Goal: Information Seeking & Learning: Find contact information

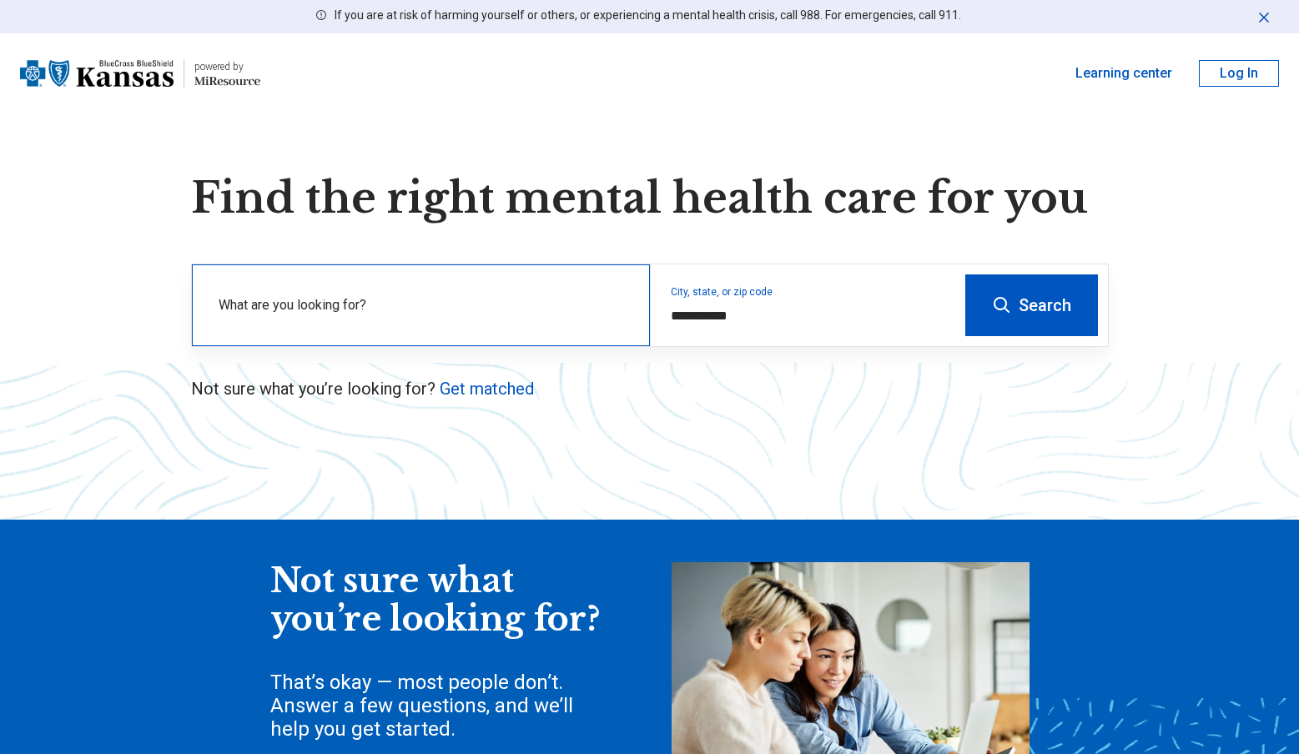
click at [448, 300] on label "What are you looking for?" at bounding box center [424, 305] width 411 height 20
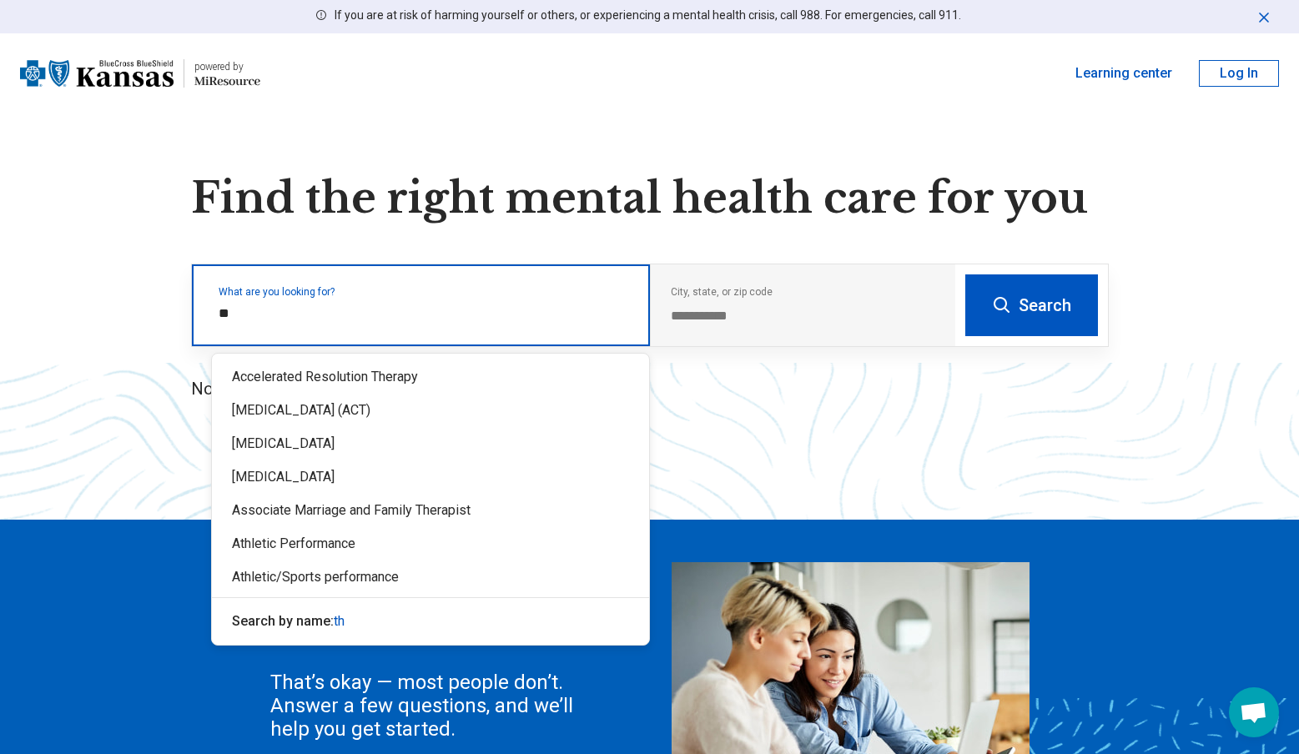
type input "*"
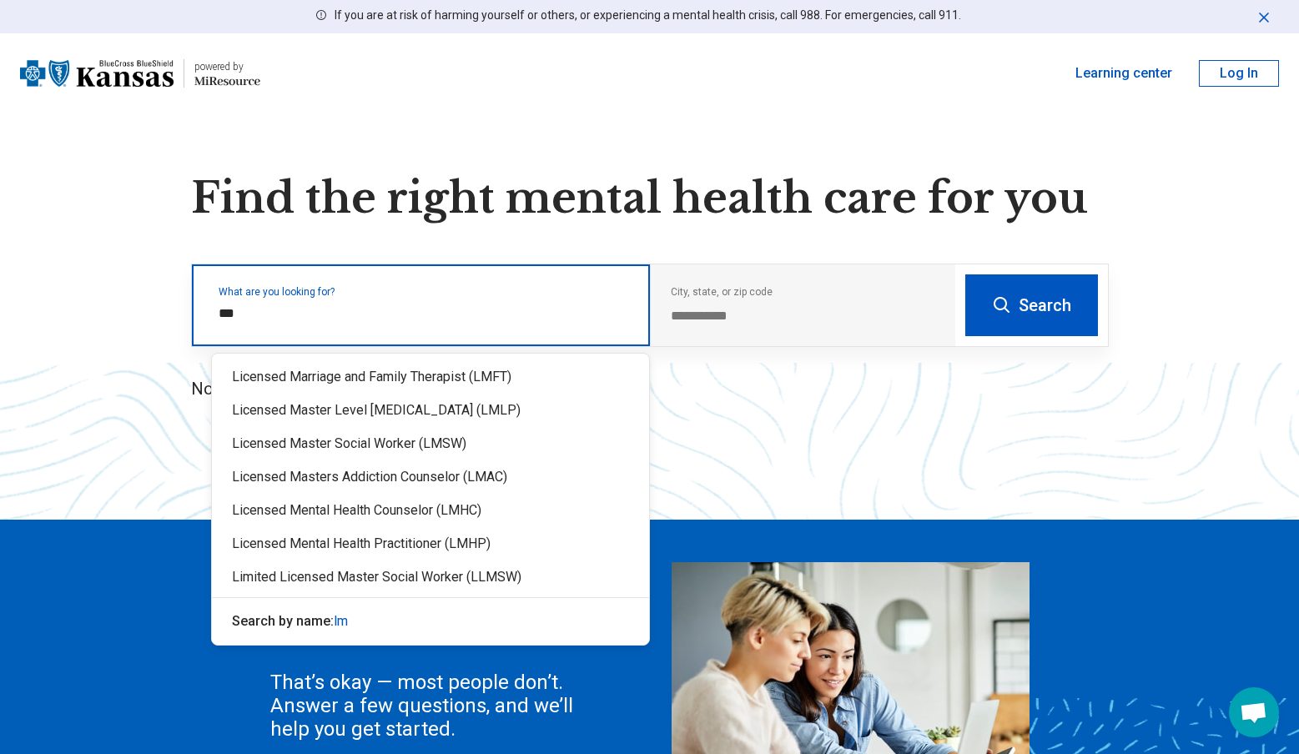
type input "****"
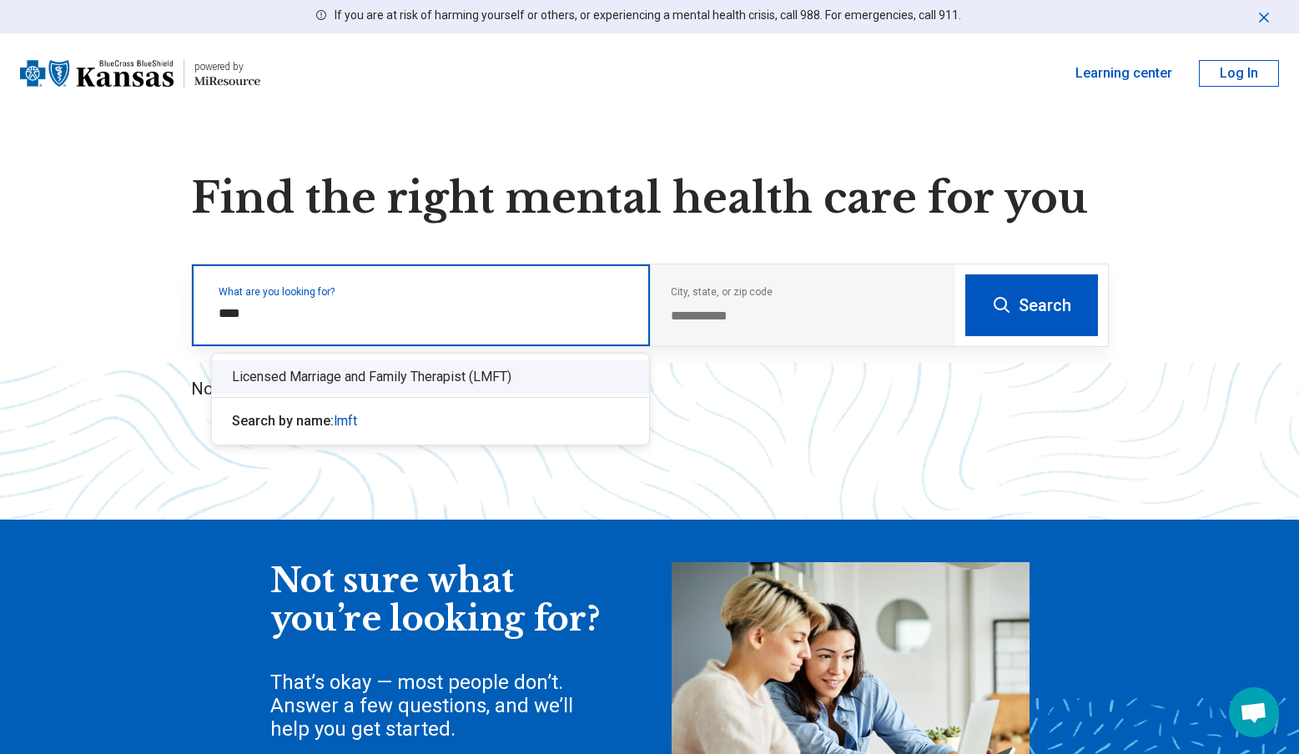
click at [539, 374] on div "Licensed Marriage and Family Therapist (LMFT)" at bounding box center [430, 376] width 437 height 33
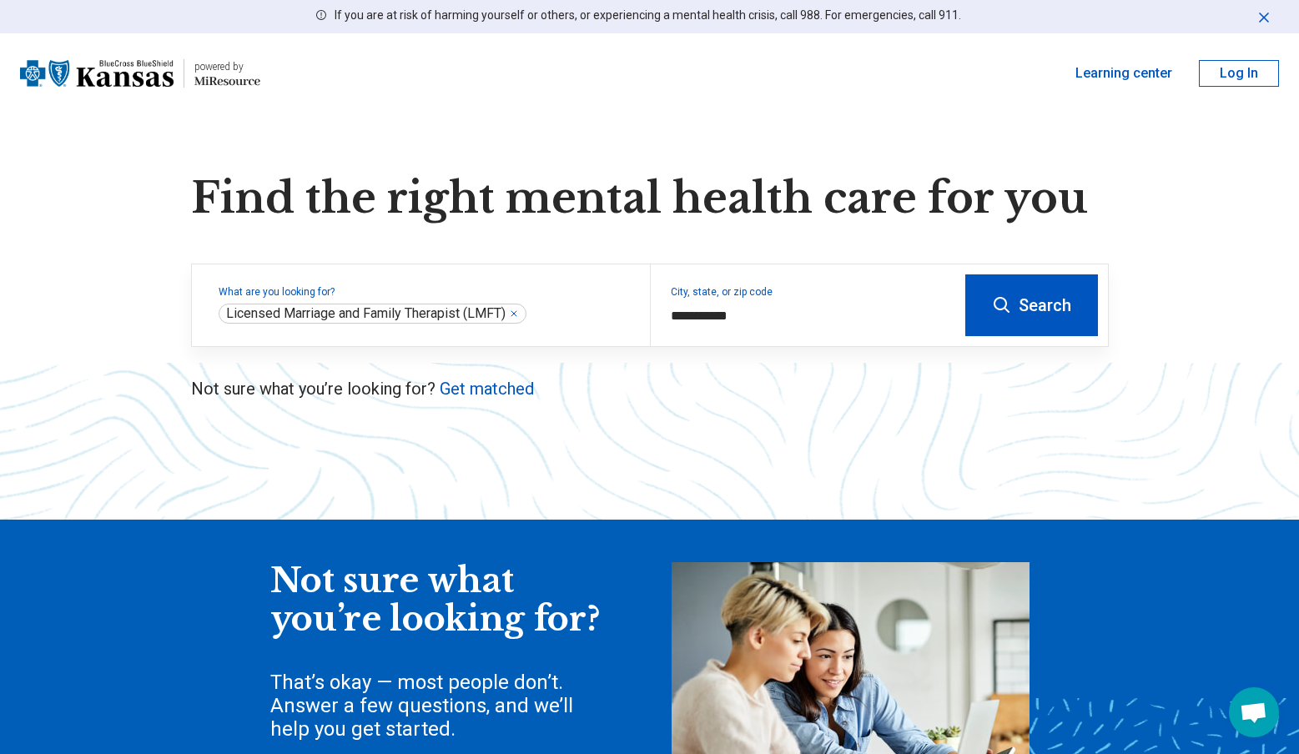
click at [1045, 315] on button "Search" at bounding box center [1031, 306] width 133 height 62
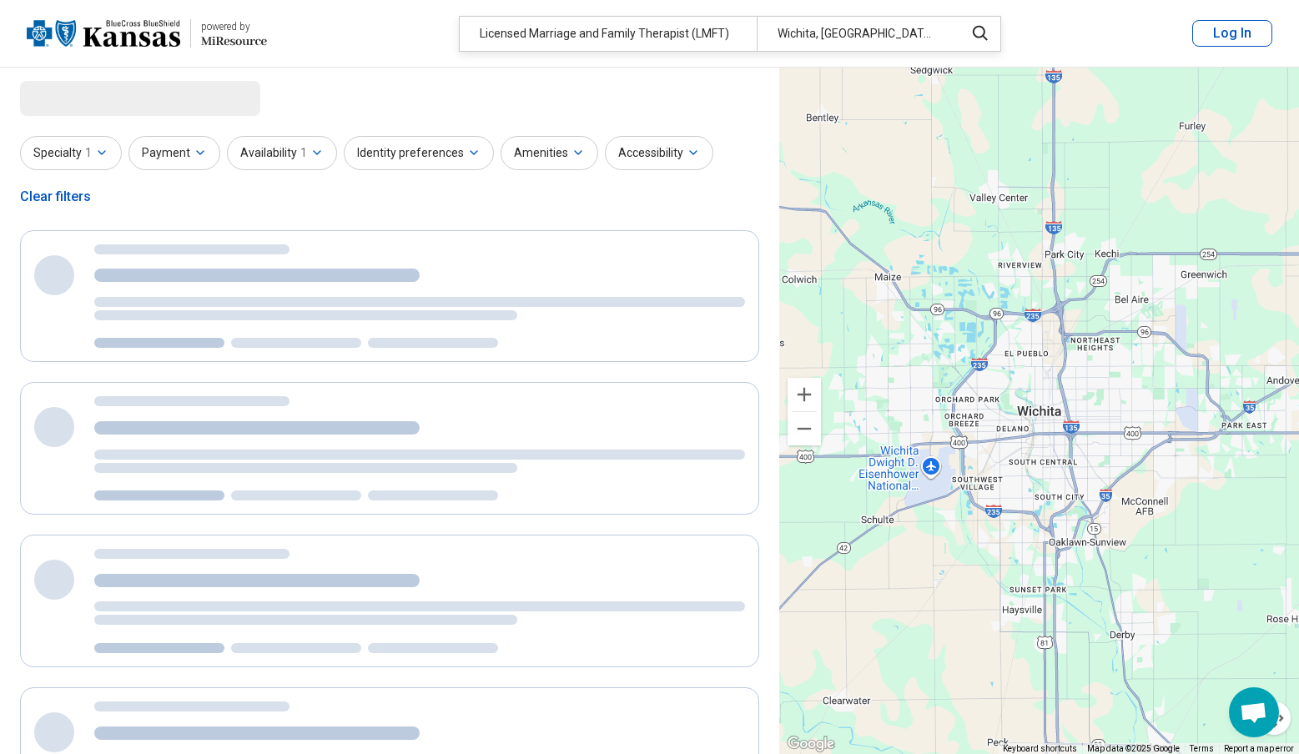
select select "***"
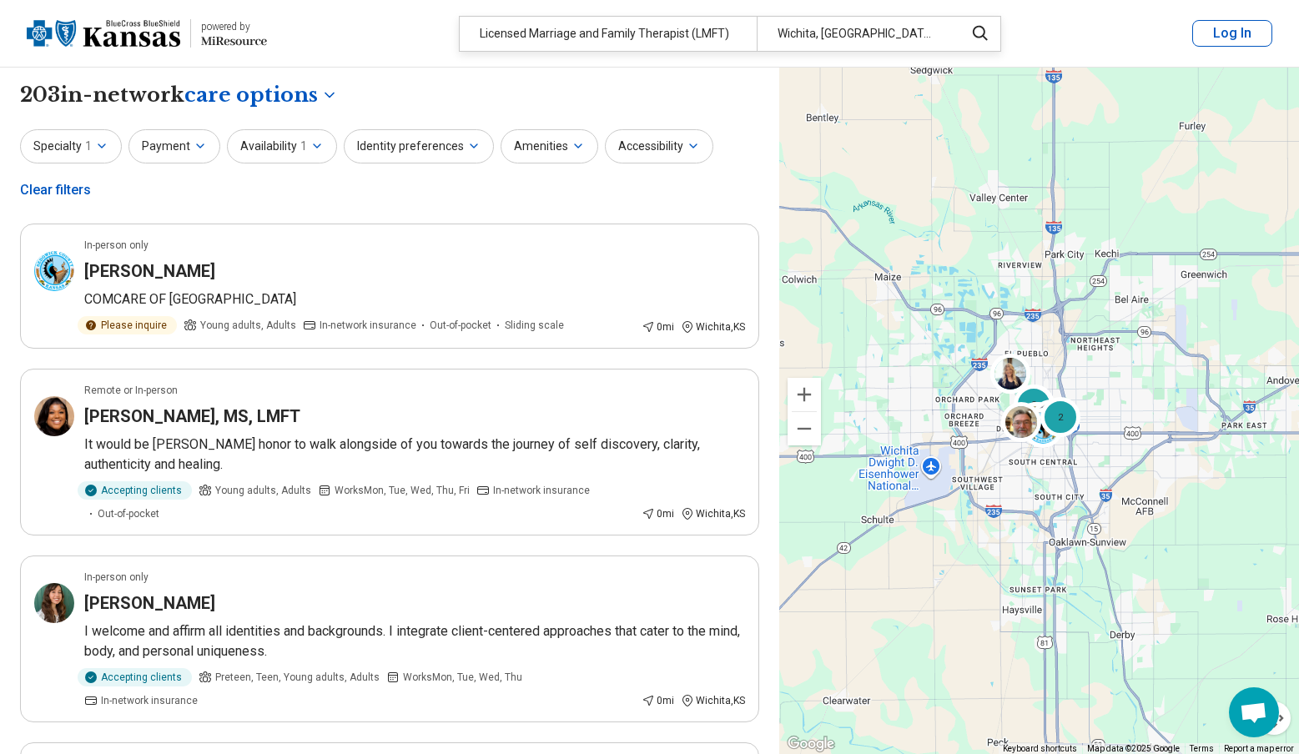
click at [669, 54] on header "powered by Miresource logo Licensed Marriage and Family Therapist (LMFT) [GEOGR…" at bounding box center [649, 34] width 1299 height 68
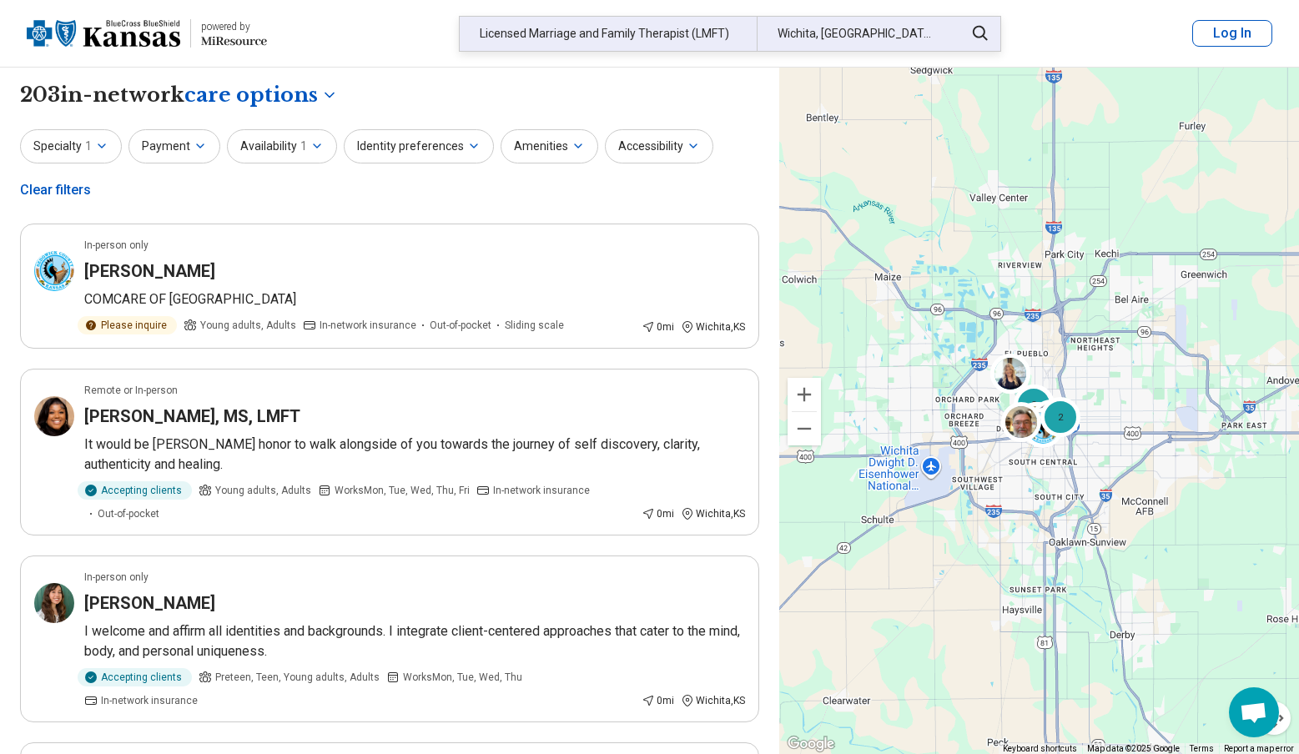
click at [675, 38] on div "Licensed Marriage and Family Therapist (LMFT)" at bounding box center [608, 34] width 297 height 34
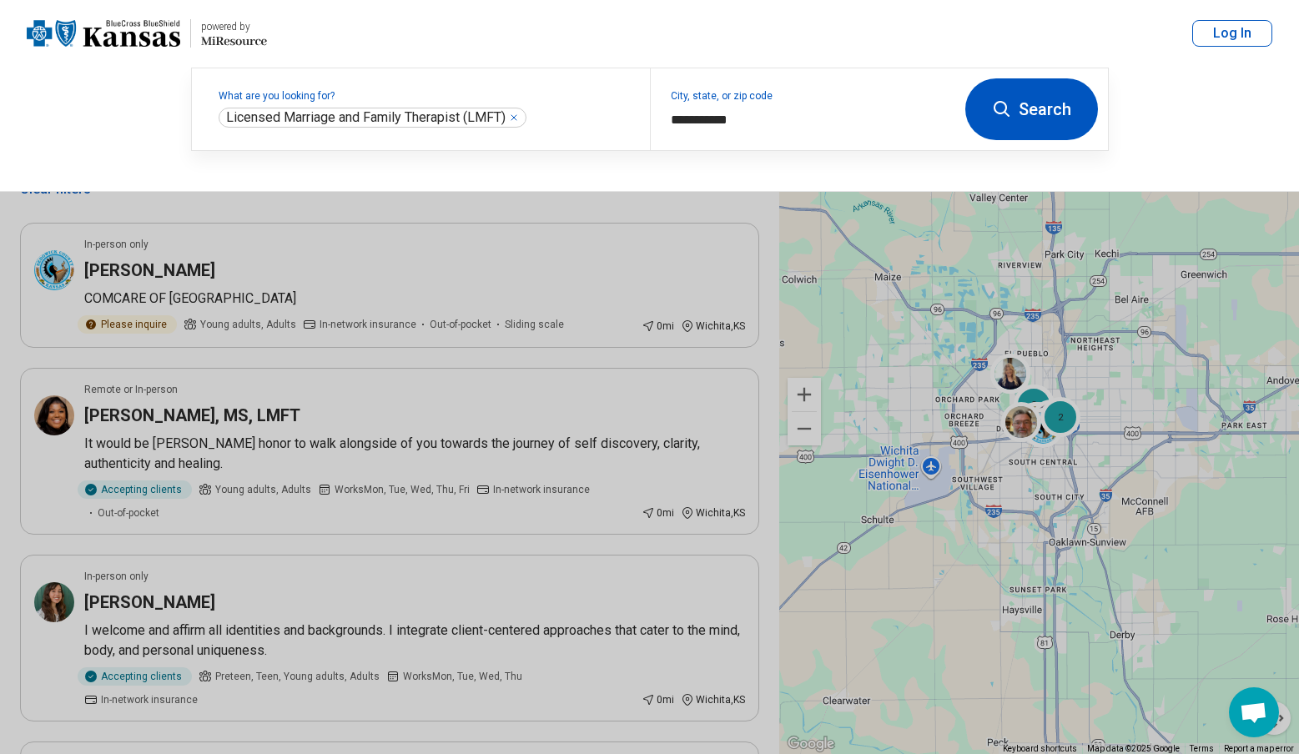
click at [675, 38] on header "powered by Miresource logo Licensed Marriage and Family Therapist (LMFT) [GEOGR…" at bounding box center [649, 34] width 1299 height 68
click at [494, 89] on div "What are you looking for? Licensed Marriage and Family Therapist (LMFT) ****" at bounding box center [421, 109] width 458 height 82
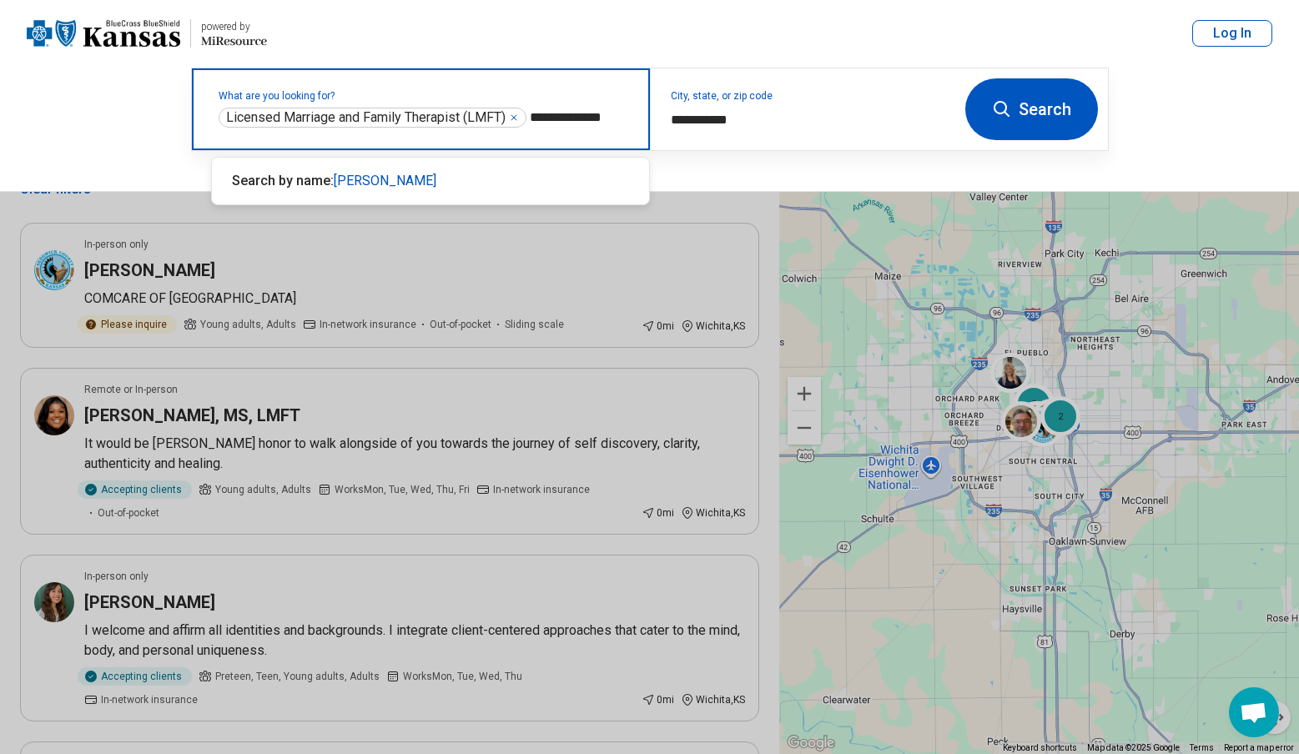
type input "**********"
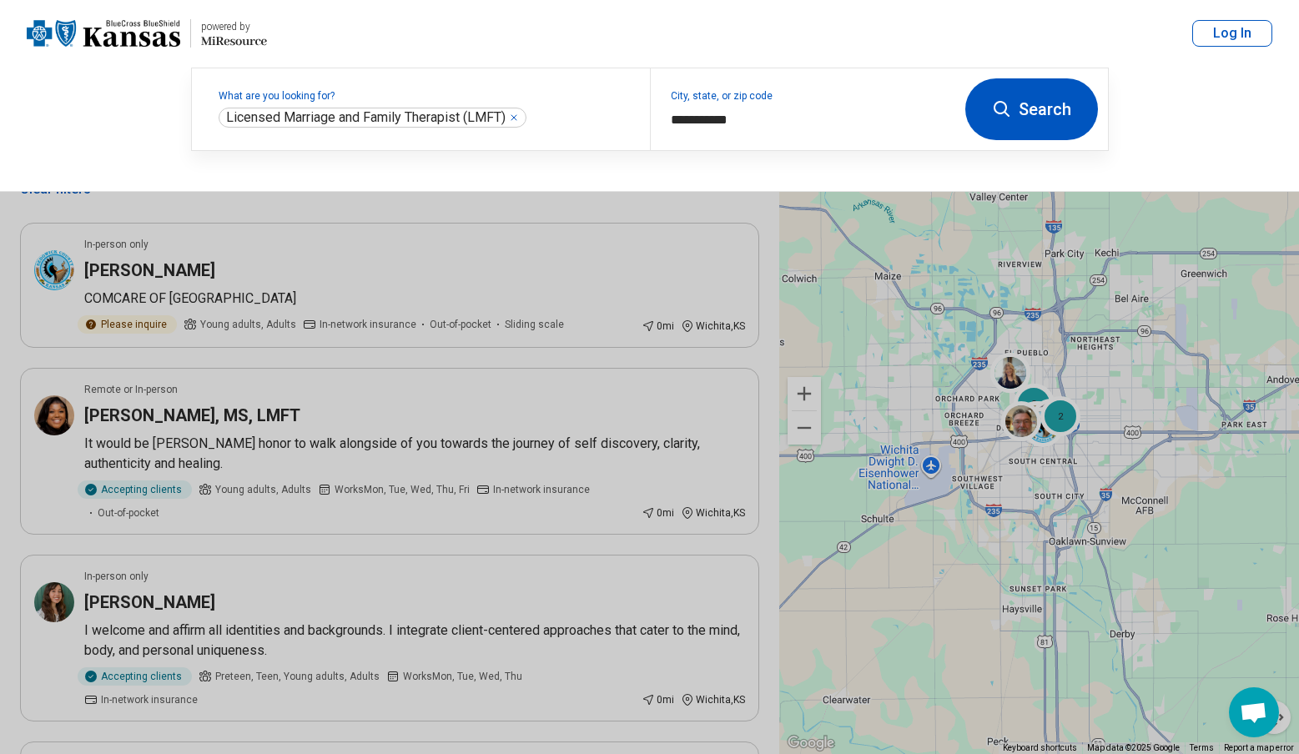
click at [515, 302] on button at bounding box center [649, 377] width 1299 height 754
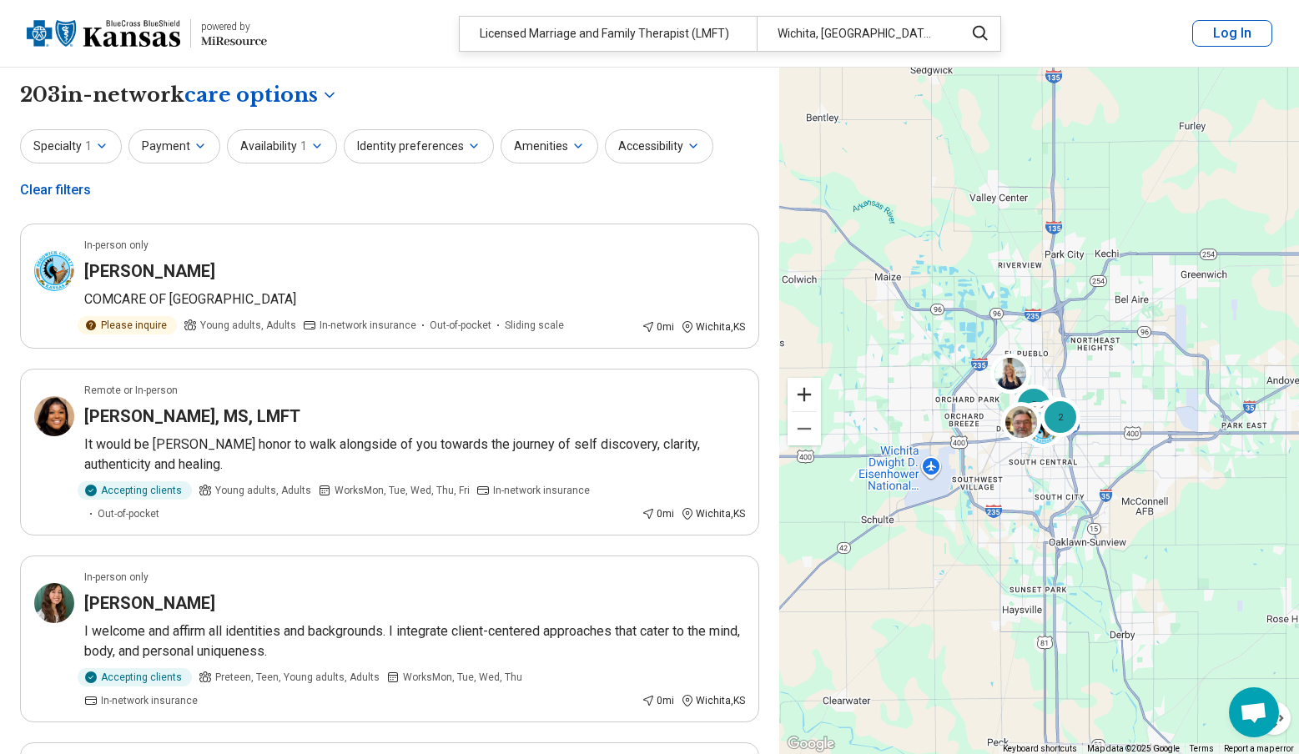
click at [804, 395] on button "Zoom in" at bounding box center [804, 394] width 33 height 33
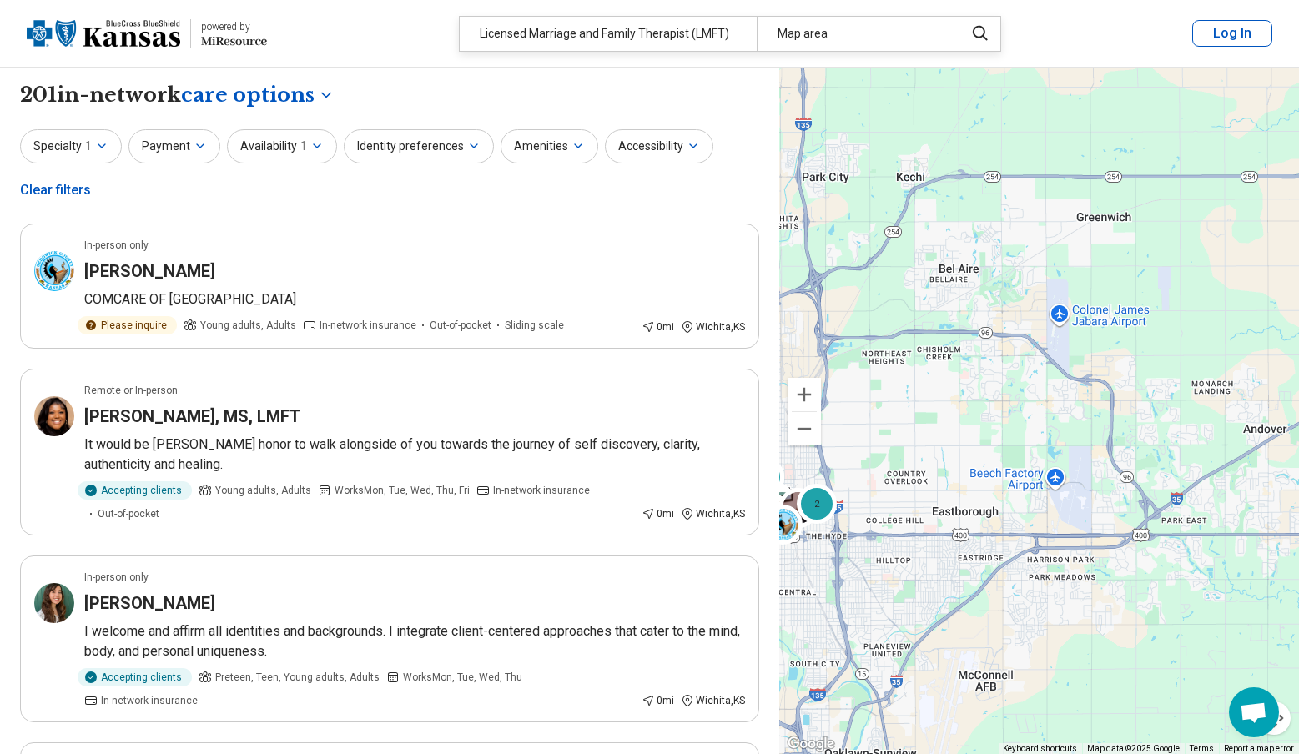
drag, startPoint x: 1250, startPoint y: 416, endPoint x: 991, endPoint y: 497, distance: 271.0
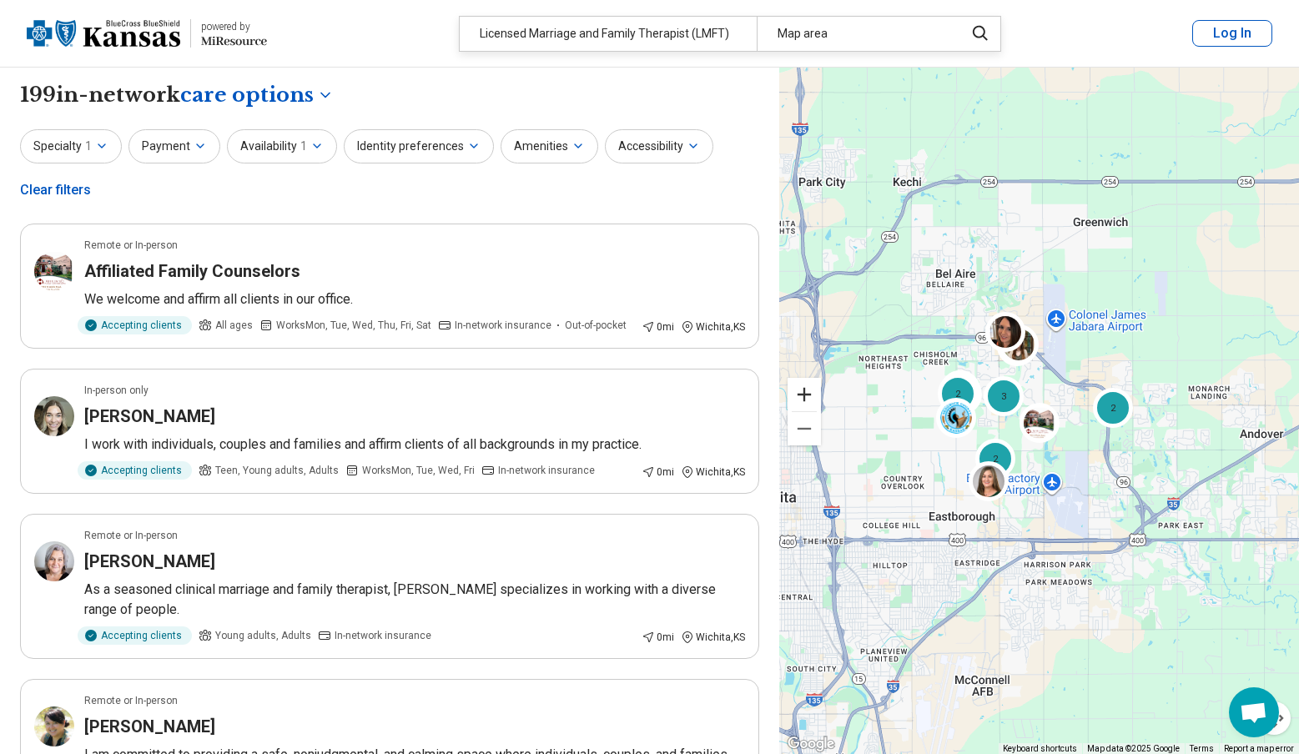
click at [802, 390] on button "Zoom in" at bounding box center [804, 394] width 33 height 33
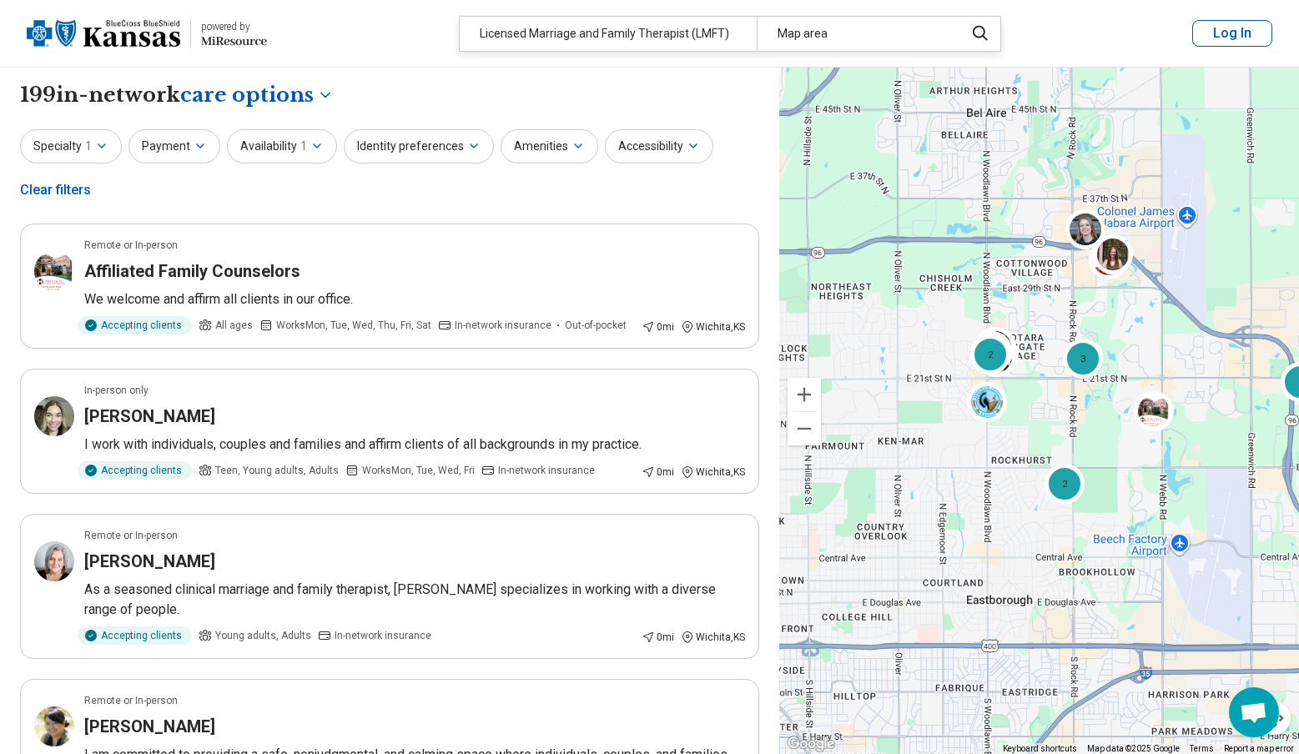
drag, startPoint x: 862, startPoint y: 567, endPoint x: 980, endPoint y: 544, distance: 120.8
click at [980, 544] on div "2 3 2 2" at bounding box center [1039, 412] width 520 height 688
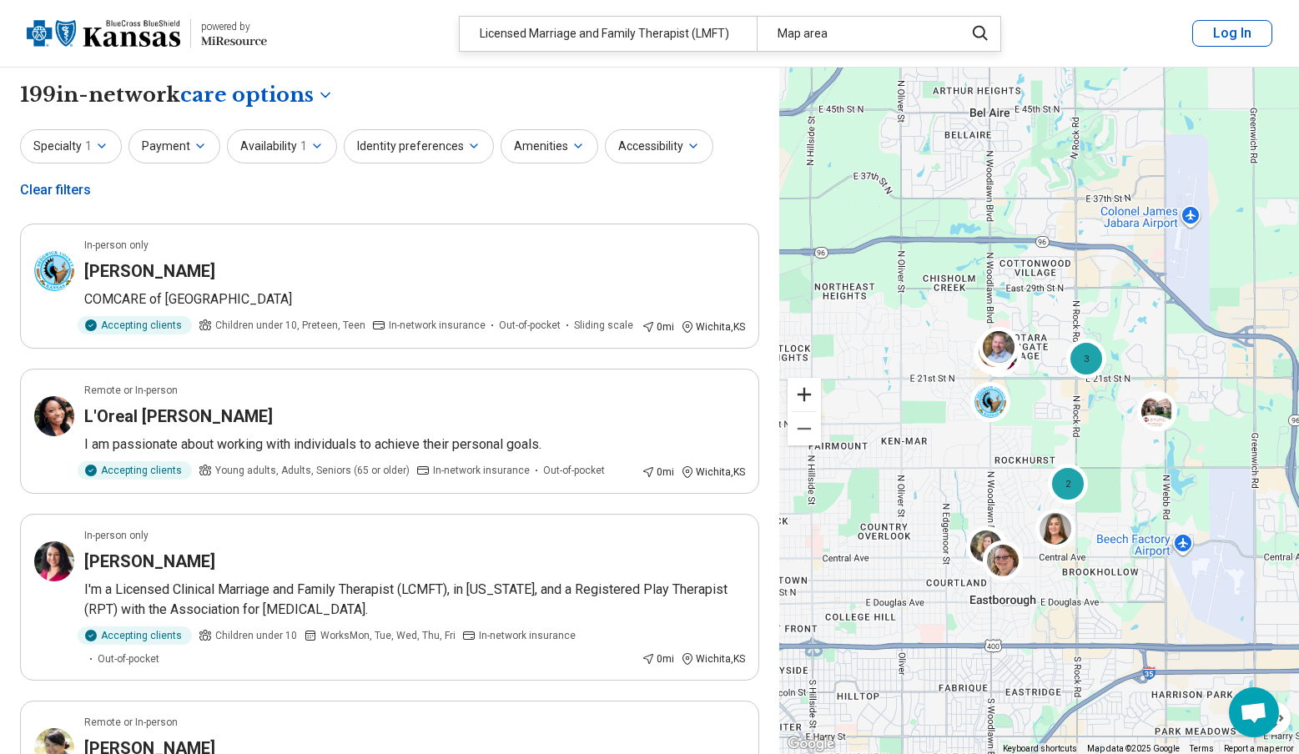
click at [805, 395] on button "Zoom in" at bounding box center [804, 394] width 33 height 33
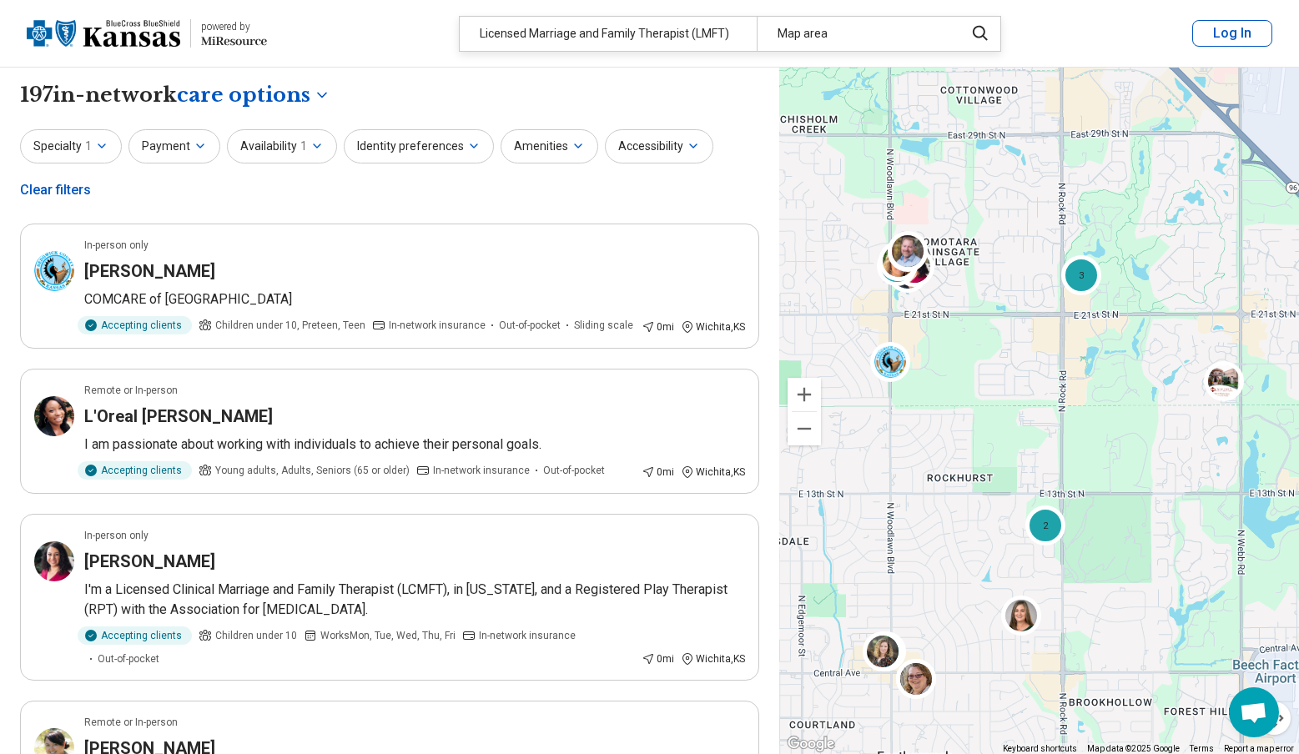
drag, startPoint x: 943, startPoint y: 526, endPoint x: 891, endPoint y: 494, distance: 61.1
click at [891, 494] on div "3 2 2 2" at bounding box center [1039, 412] width 520 height 688
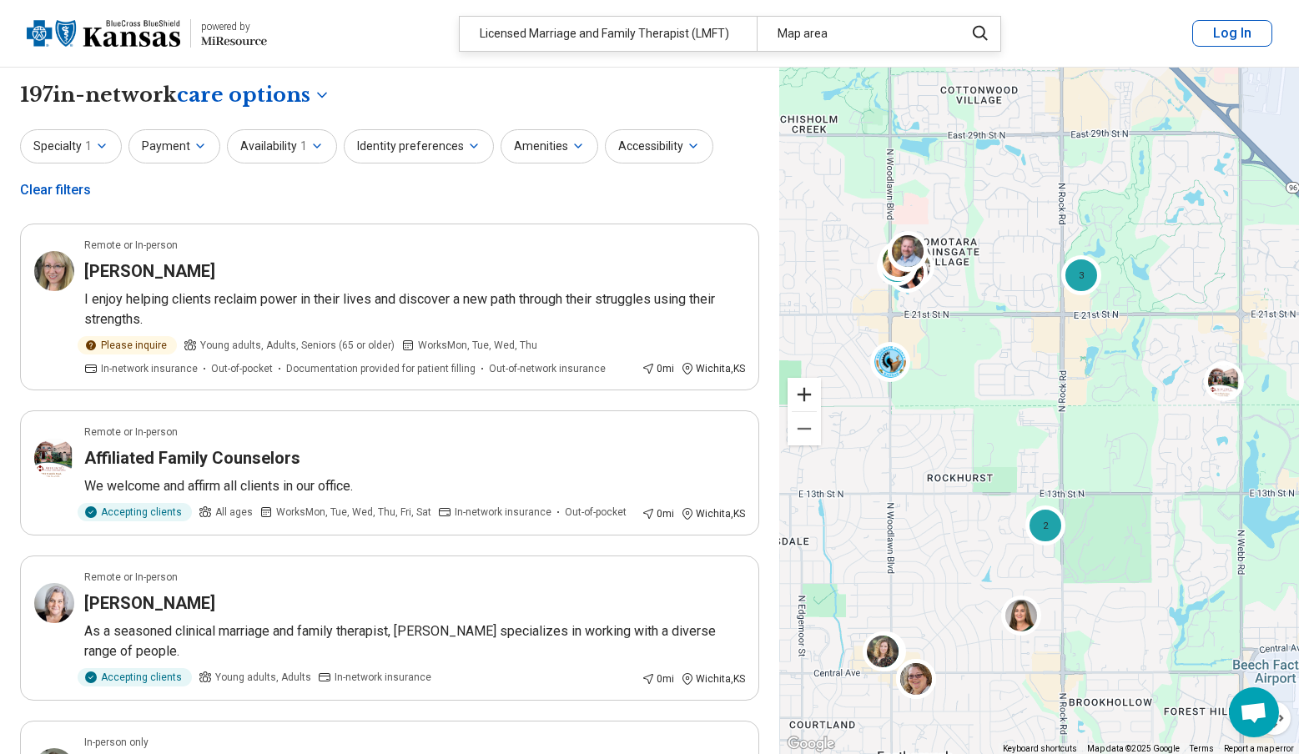
click at [803, 389] on button "Zoom in" at bounding box center [804, 394] width 33 height 33
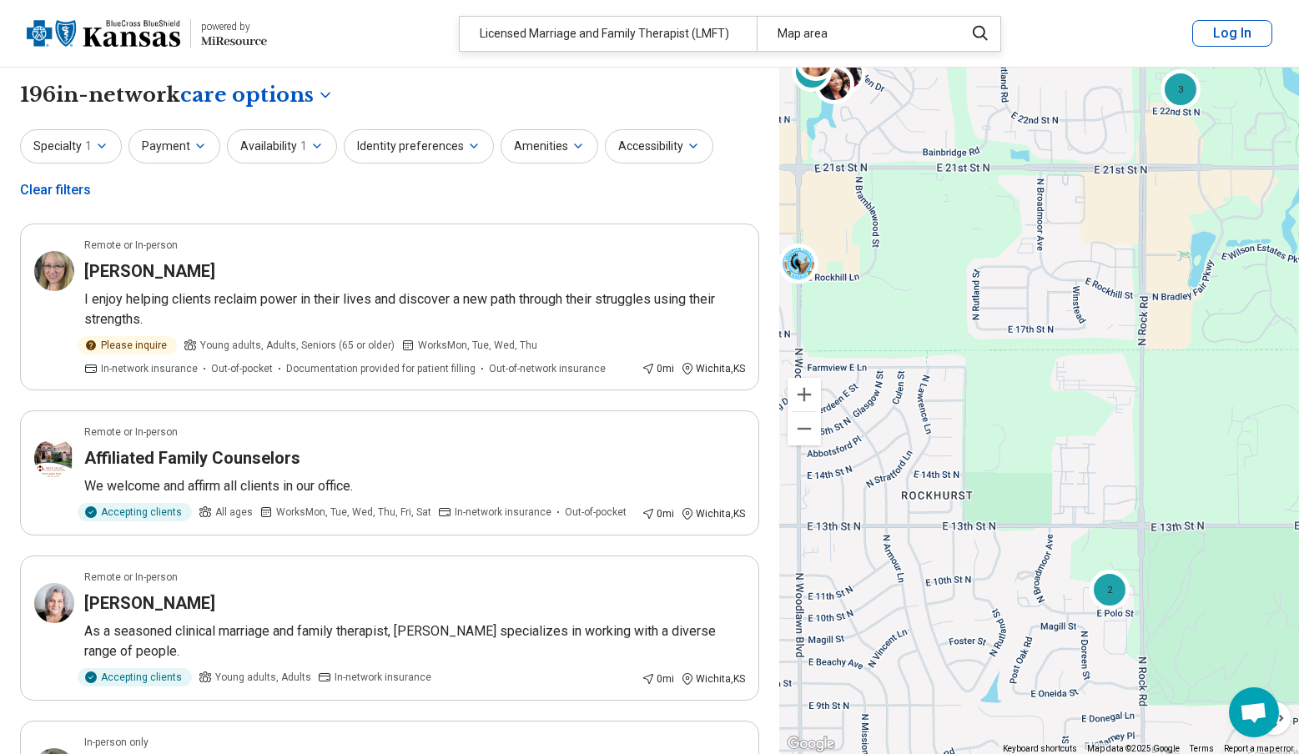
drag, startPoint x: 938, startPoint y: 571, endPoint x: 1011, endPoint y: 480, distance: 116.9
click at [1011, 480] on div "2 3 2 2" at bounding box center [1039, 412] width 520 height 688
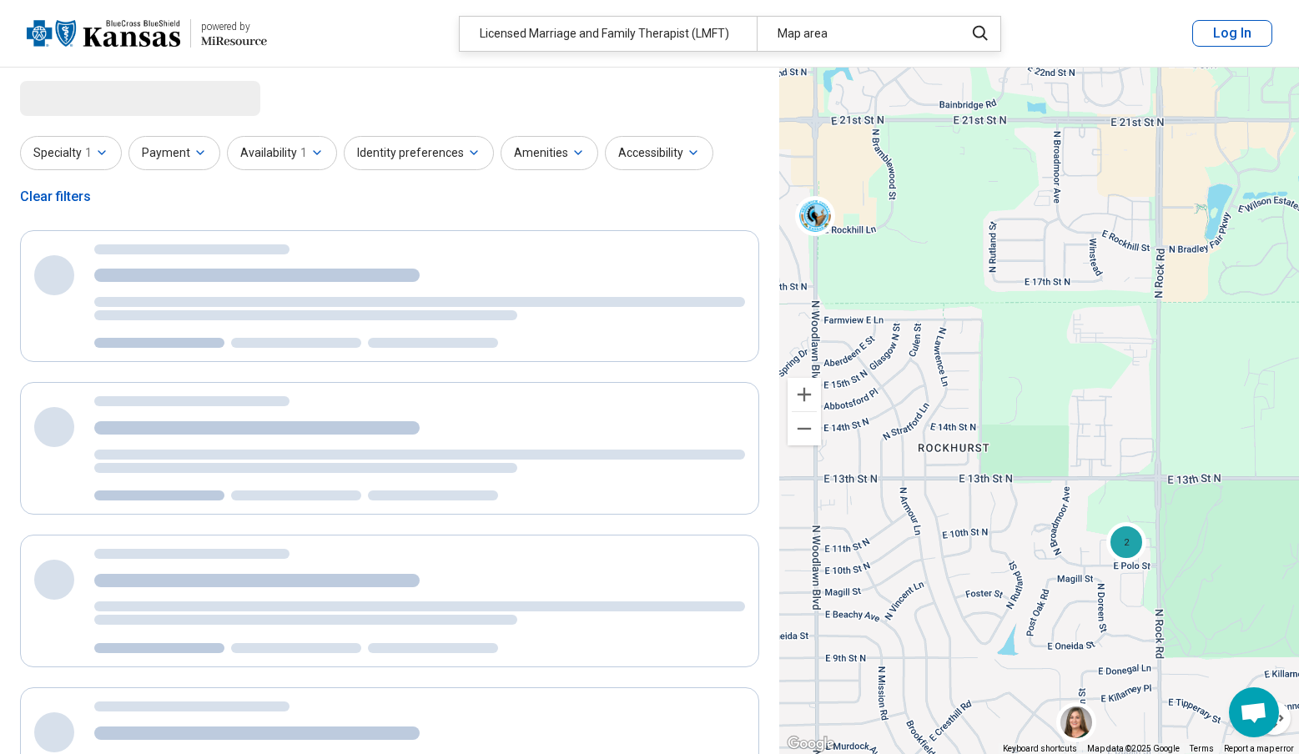
select select "***"
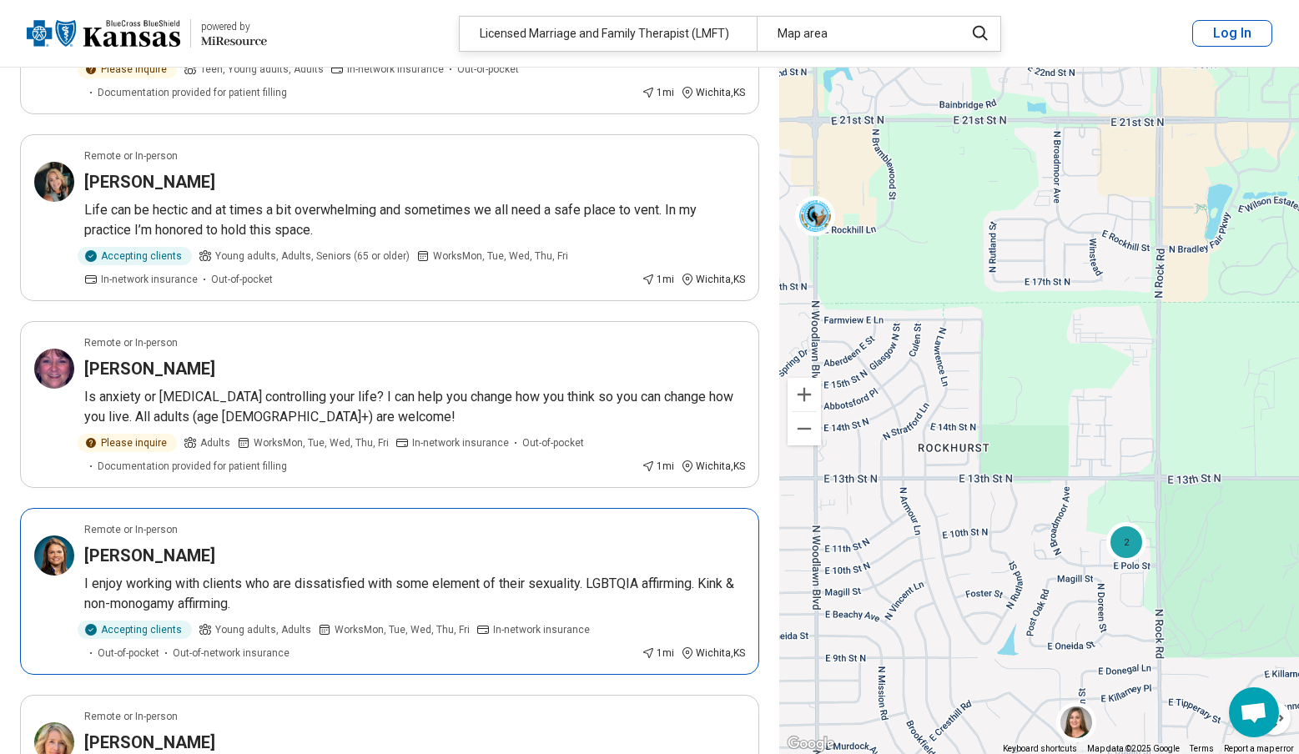
scroll to position [2033, 0]
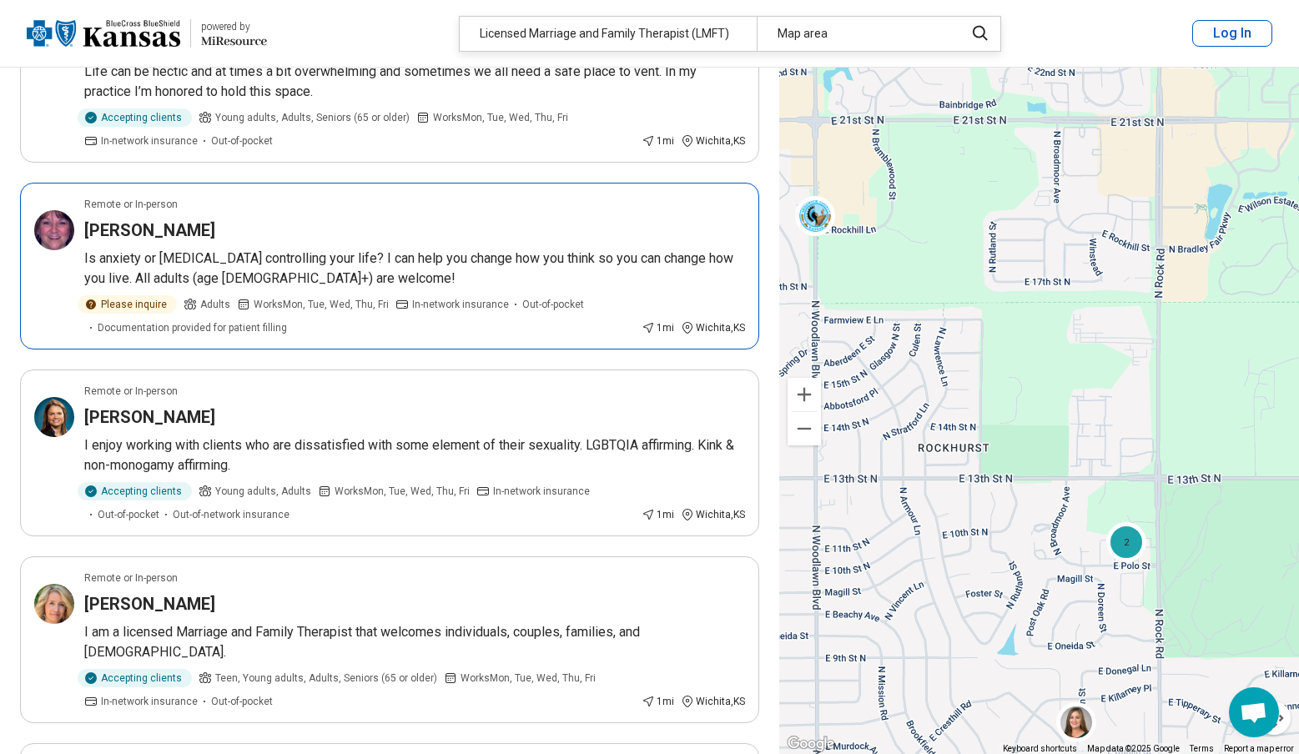
click at [571, 283] on p "Is anxiety or [MEDICAL_DATA] controlling your life? I can help you change how y…" at bounding box center [414, 269] width 661 height 40
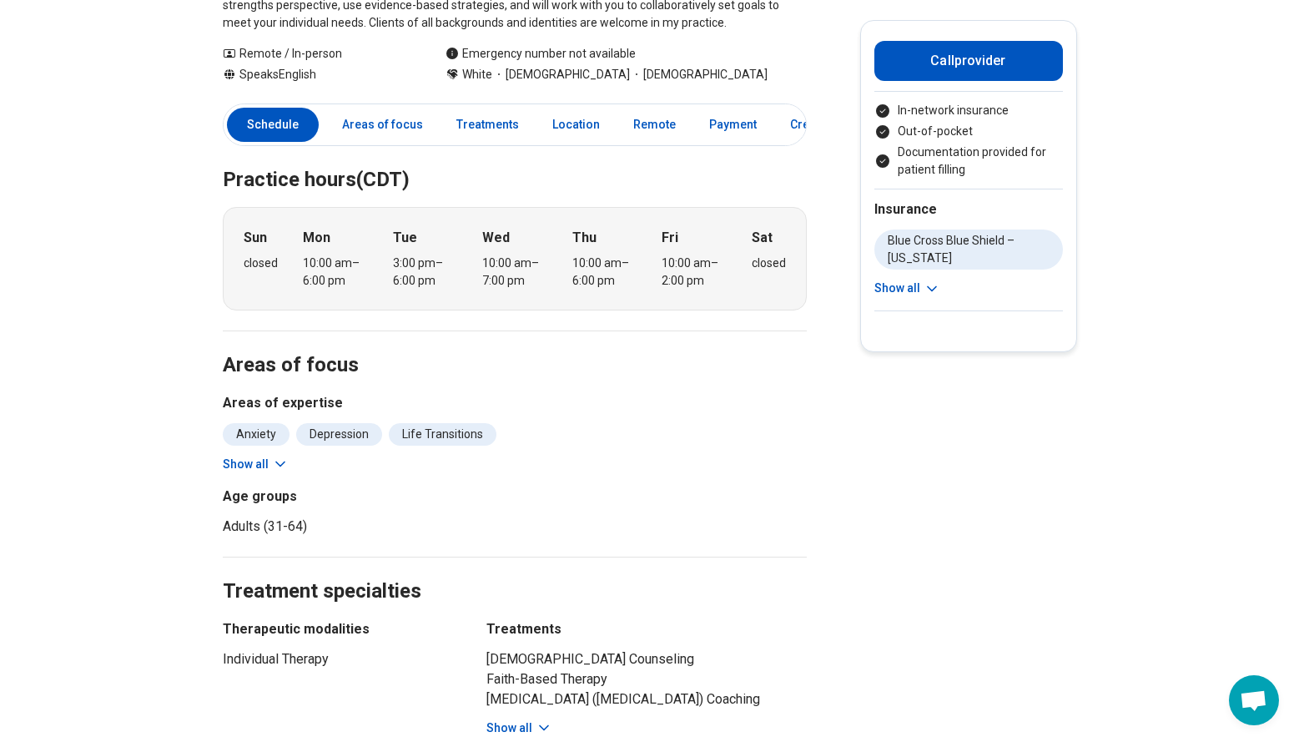
scroll to position [523, 0]
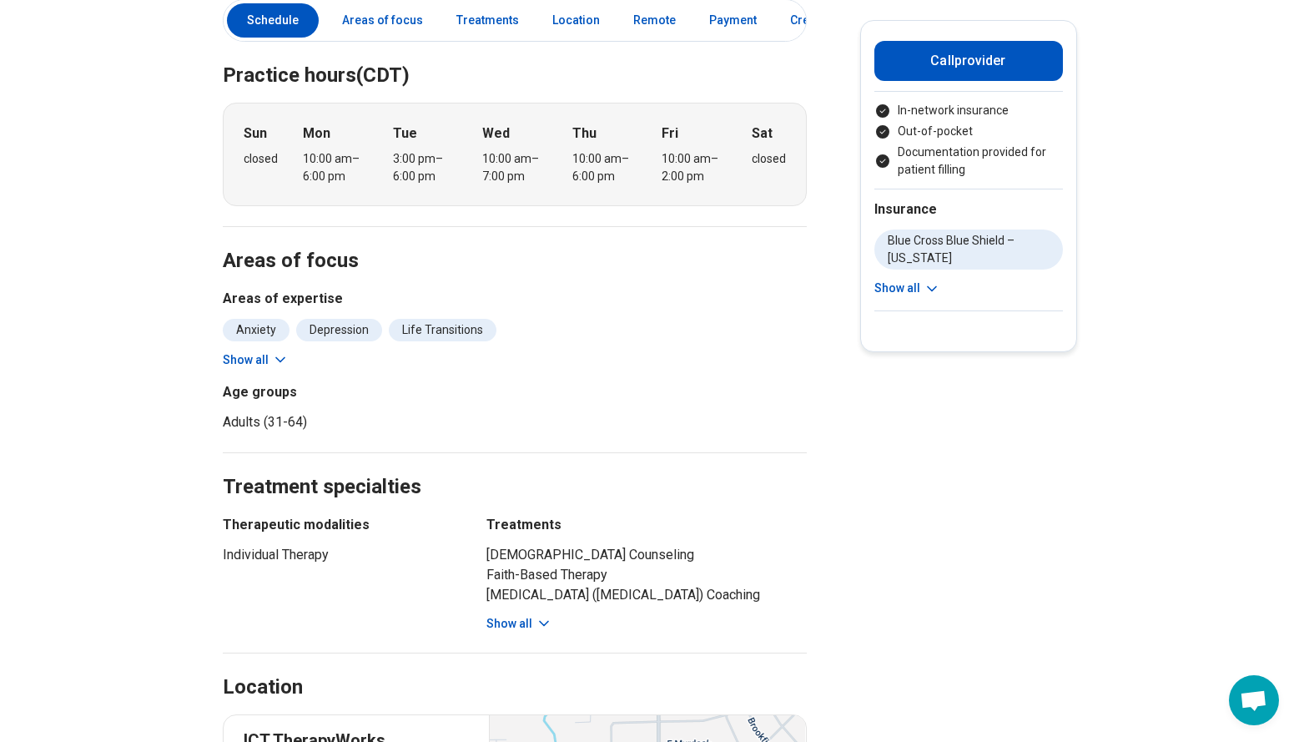
click at [526, 615] on button "Show all" at bounding box center [519, 624] width 66 height 18
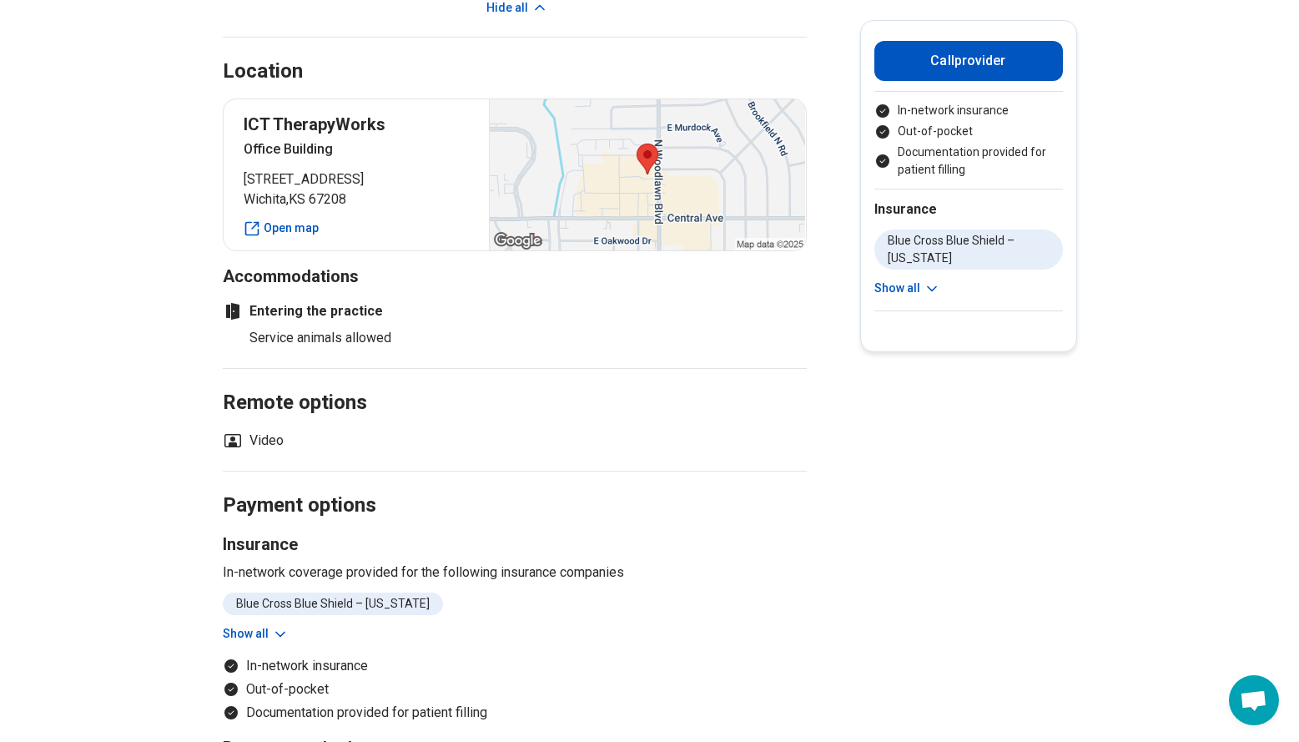
scroll to position [1329, 0]
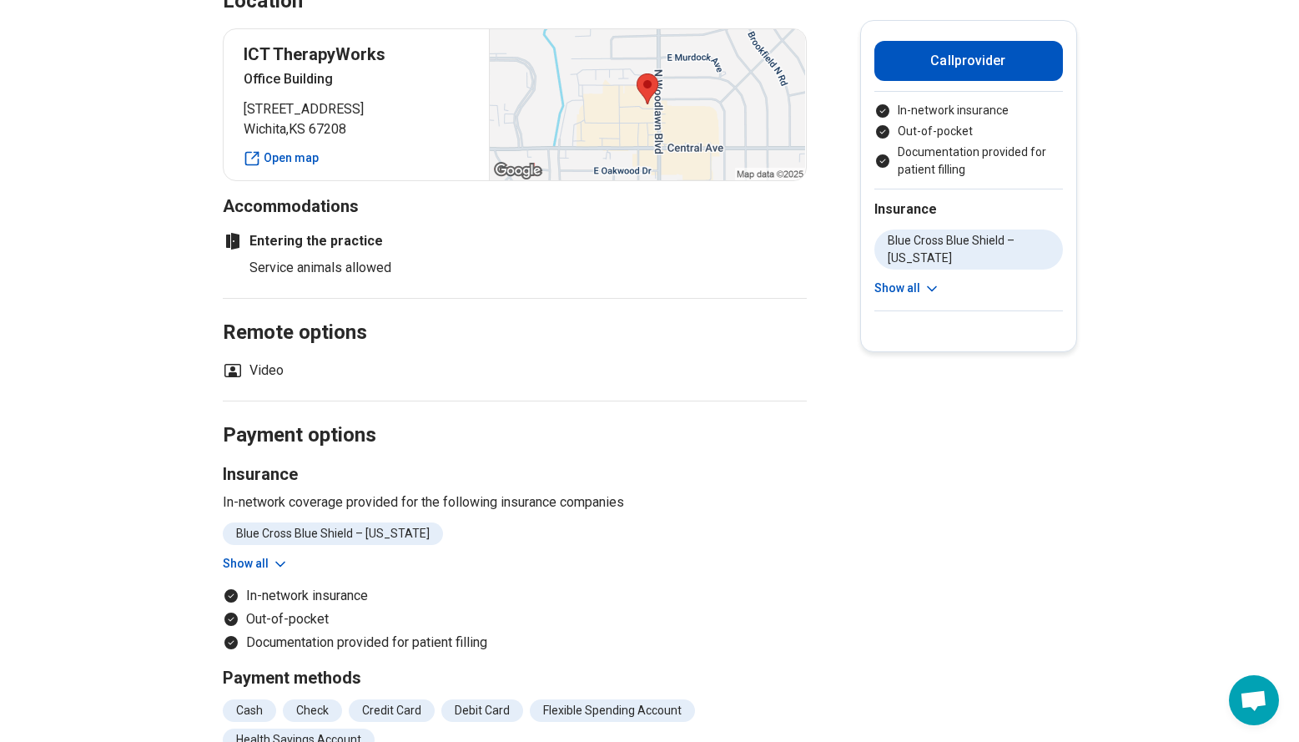
click at [280, 556] on icon at bounding box center [280, 564] width 17 height 17
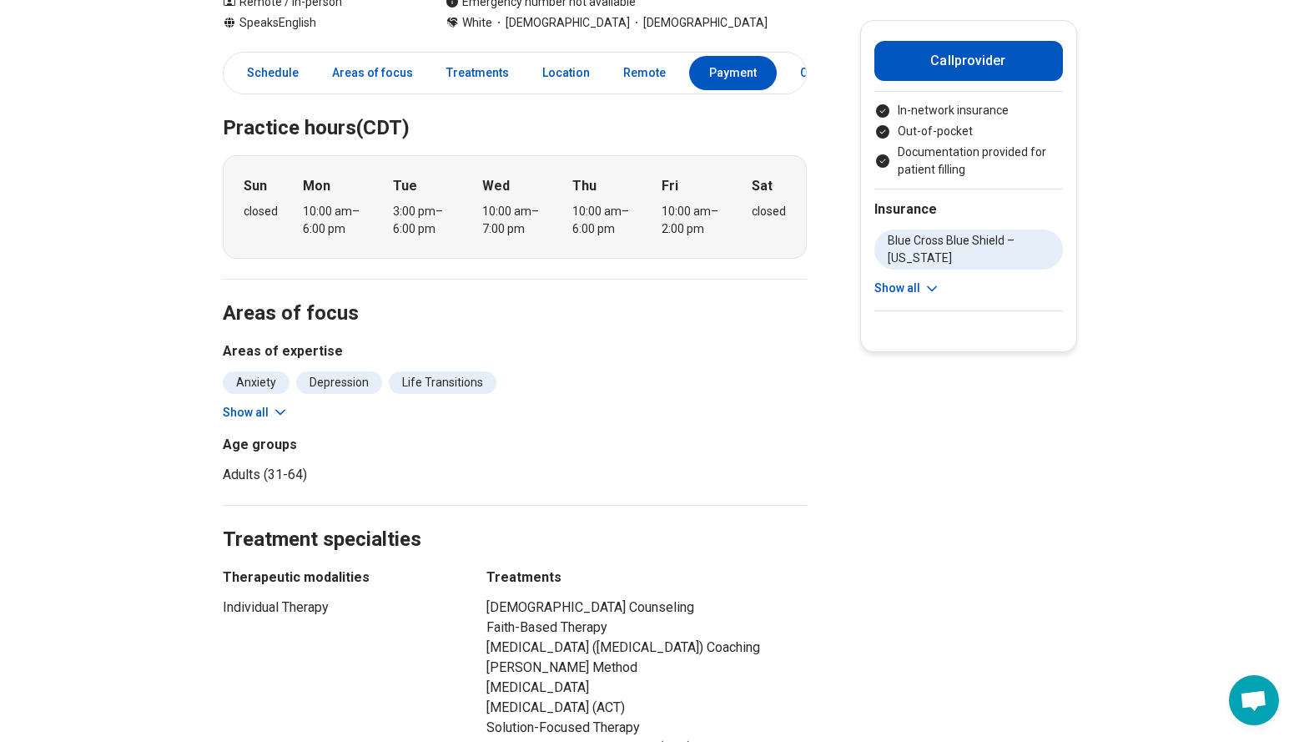
scroll to position [0, 0]
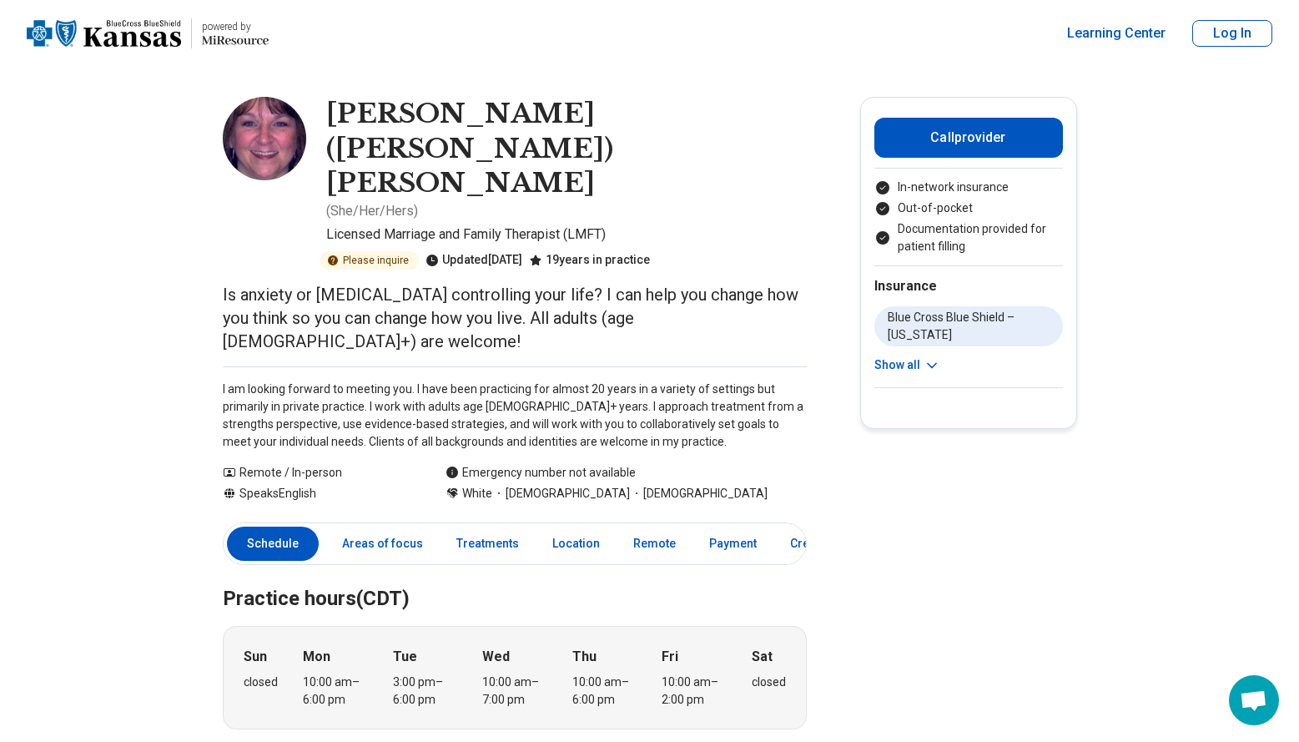
click at [270, 145] on img at bounding box center [264, 138] width 83 height 83
